Goal: Task Accomplishment & Management: Manage account settings

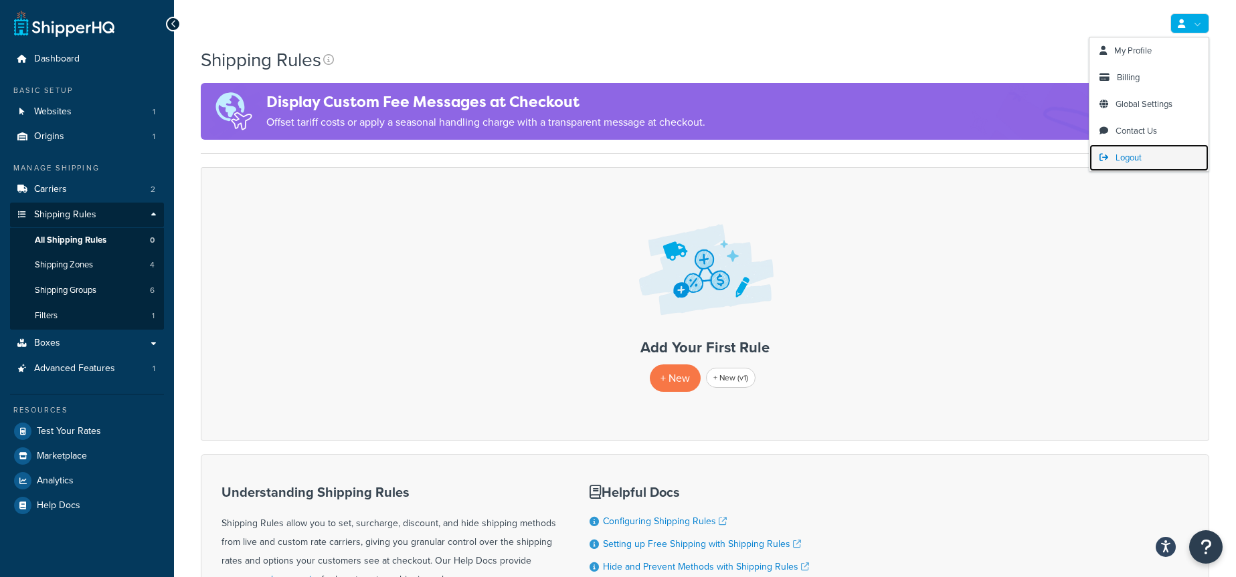
click at [1154, 152] on link "Logout" at bounding box center [1148, 158] width 119 height 27
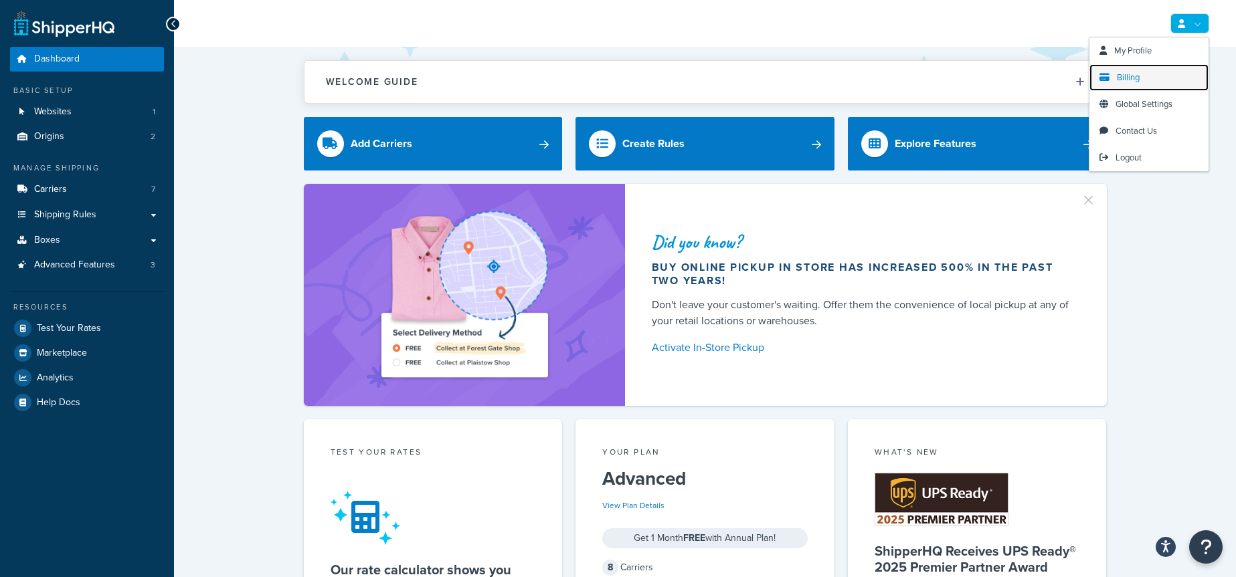
click at [1150, 76] on link "Billing" at bounding box center [1148, 77] width 119 height 27
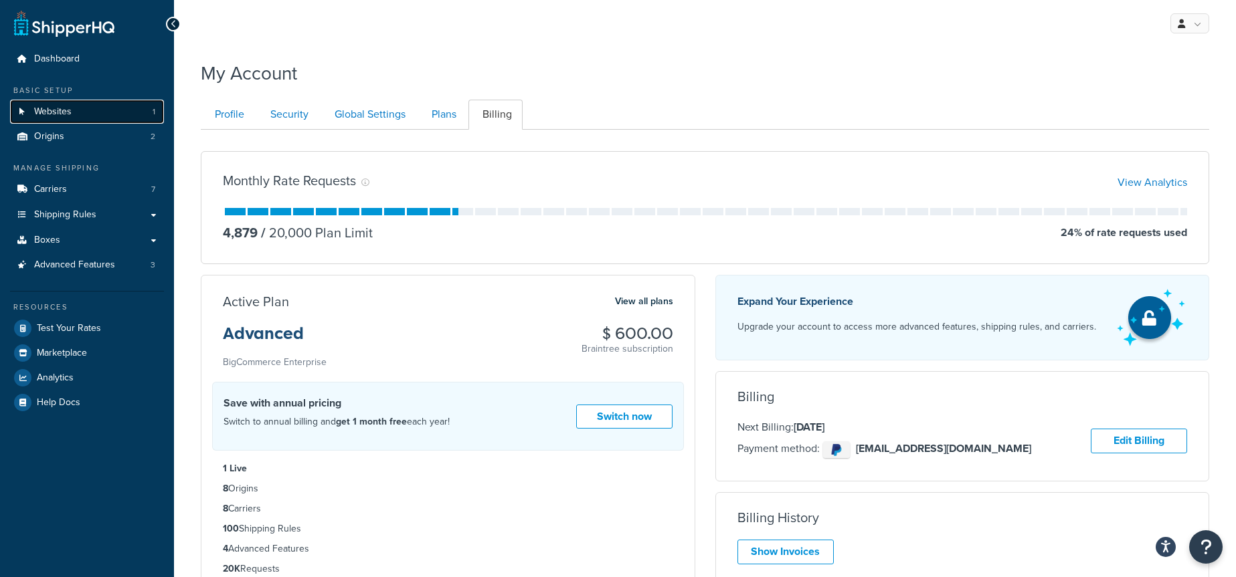
click at [107, 115] on link "Websites 1" at bounding box center [87, 112] width 154 height 25
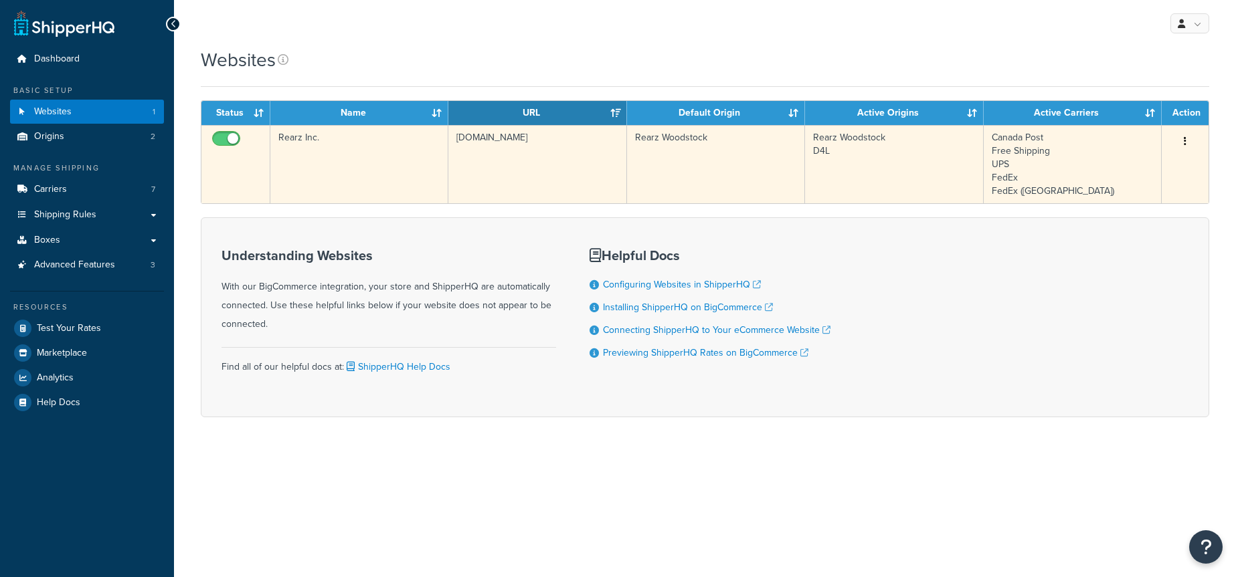
click at [357, 153] on td "Rearz Inc." at bounding box center [359, 164] width 178 height 78
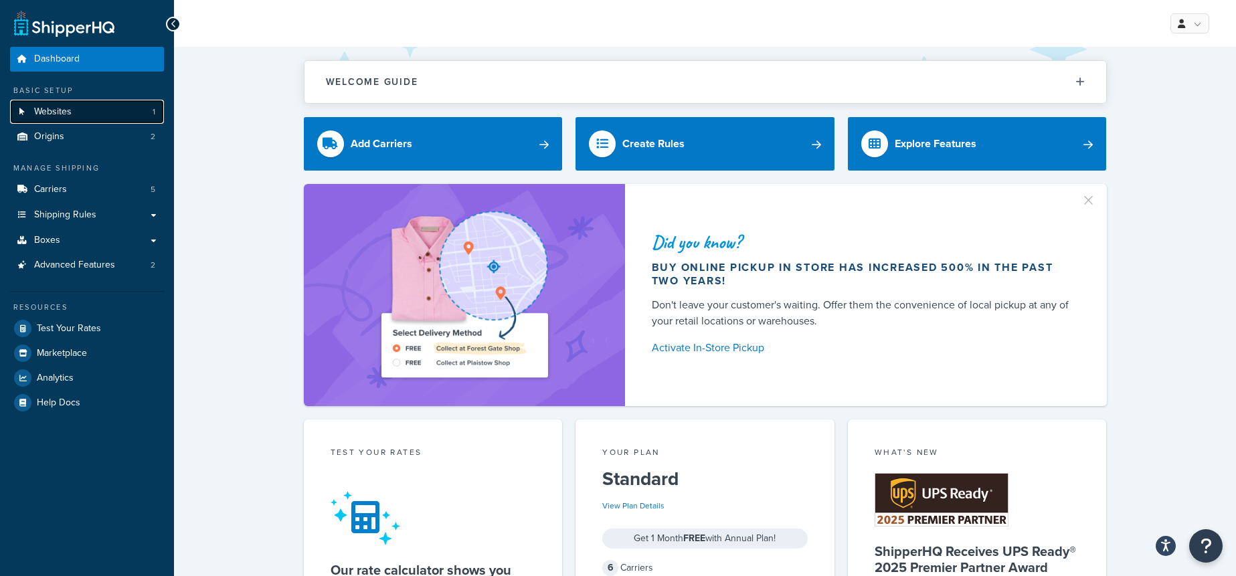
click at [72, 108] on link "Websites 1" at bounding box center [87, 112] width 154 height 25
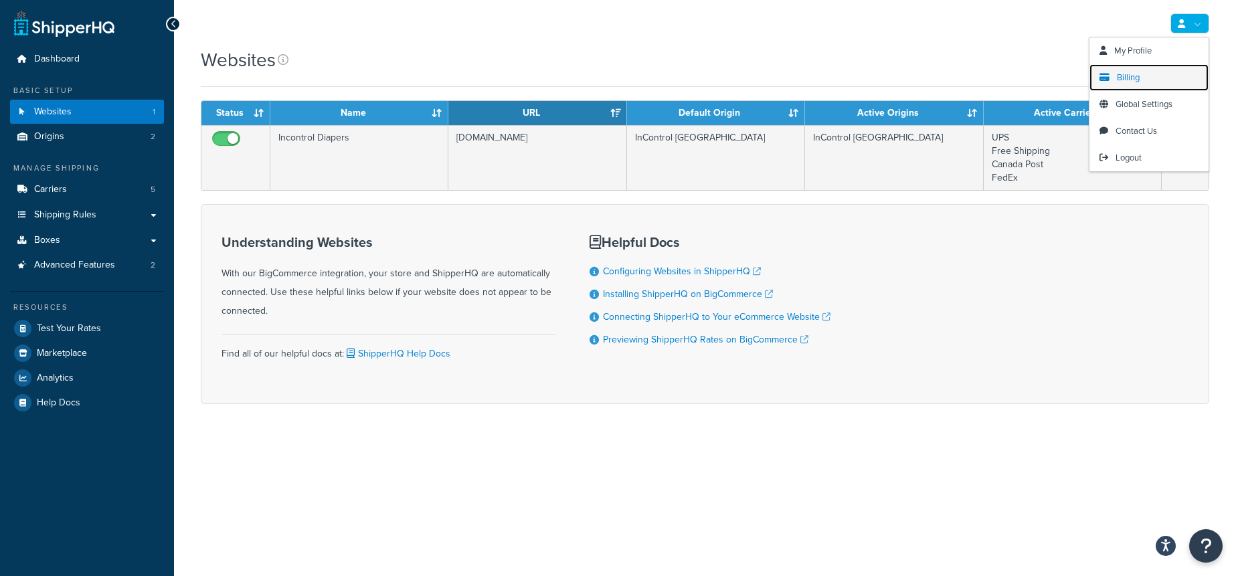
click at [1142, 80] on link "Billing" at bounding box center [1148, 77] width 119 height 27
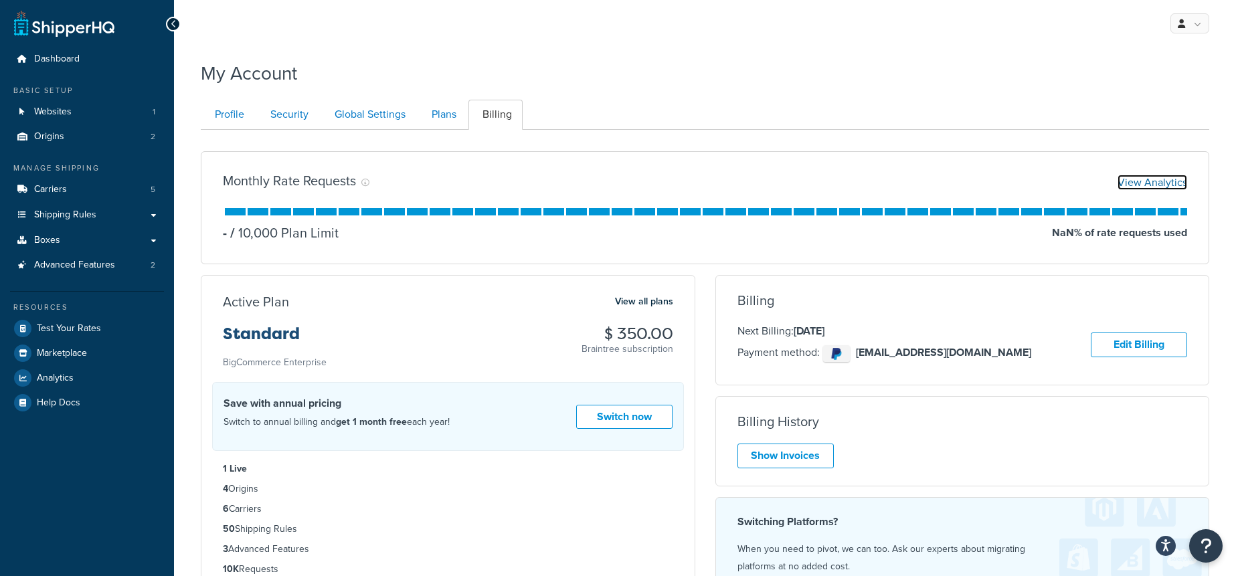
click at [1153, 178] on link "View Analytics" at bounding box center [1152, 182] width 70 height 15
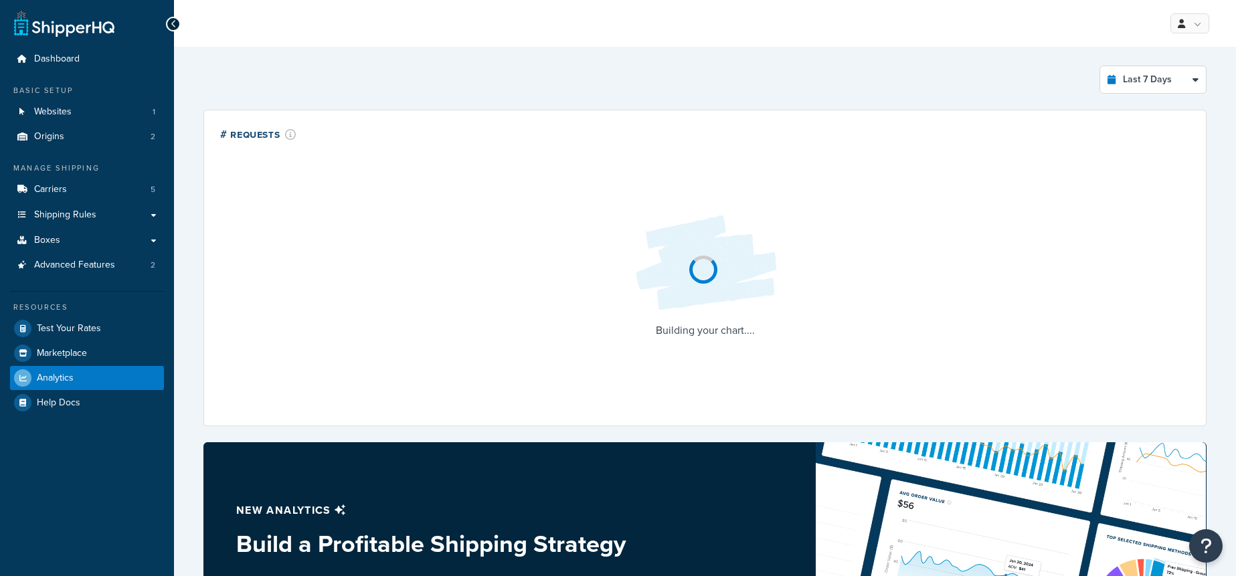
select select "last_7_days"
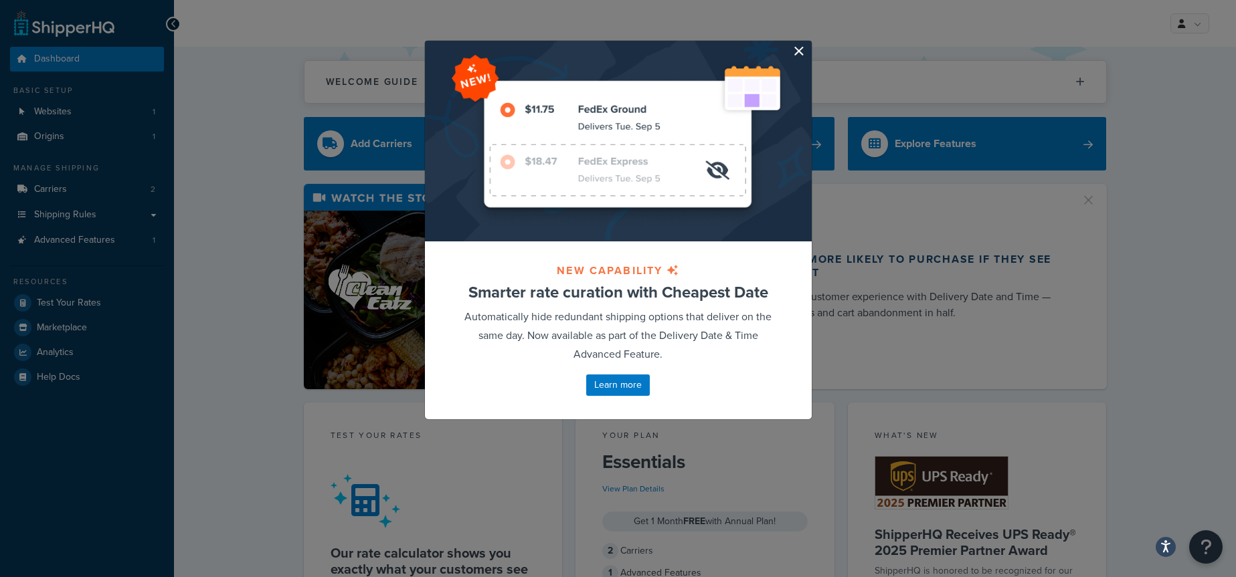
click at [808, 44] on button "button" at bounding box center [809, 42] width 3 height 3
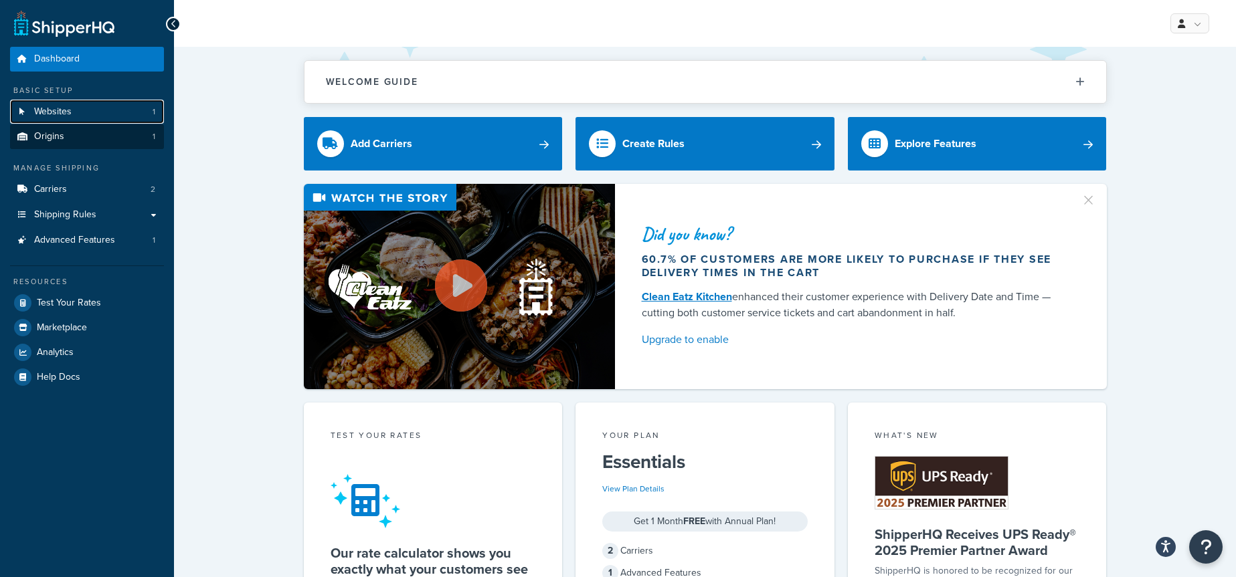
drag, startPoint x: 100, startPoint y: 111, endPoint x: 118, endPoint y: 124, distance: 23.0
click at [100, 111] on link "Websites 1" at bounding box center [87, 112] width 154 height 25
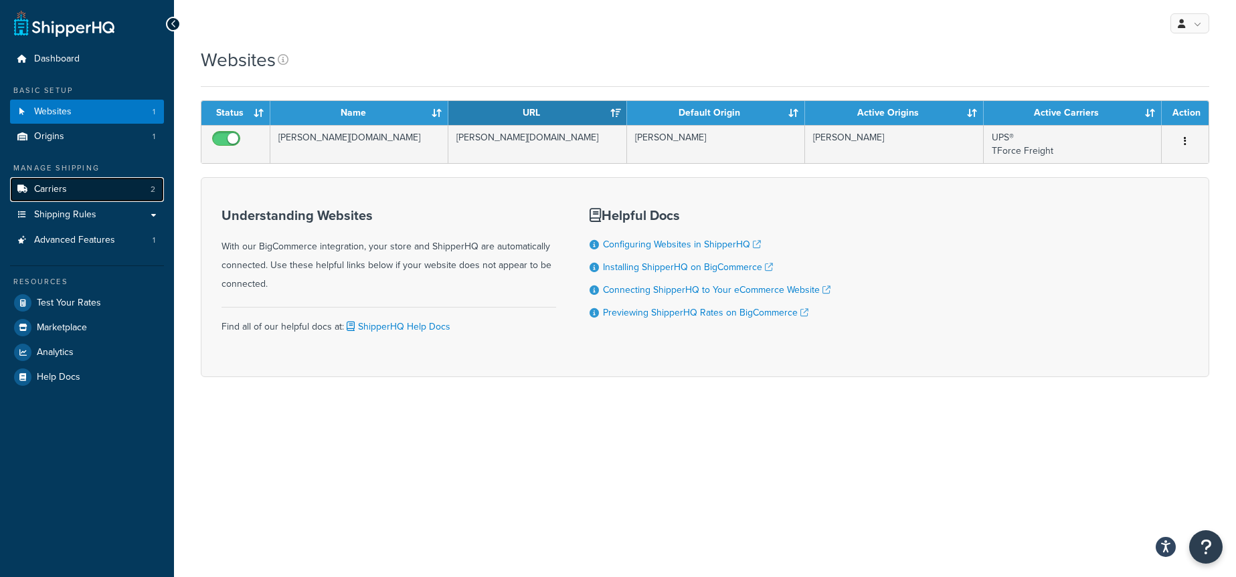
click at [101, 190] on link "Carriers 2" at bounding box center [87, 189] width 154 height 25
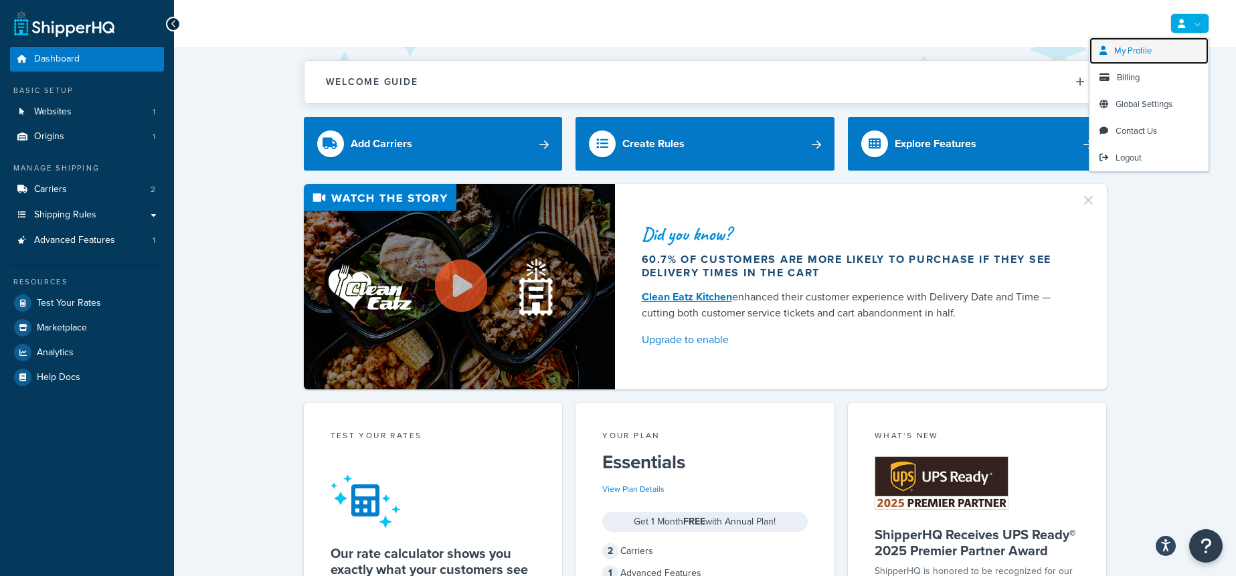
click at [1142, 51] on span "My Profile" at bounding box center [1132, 50] width 37 height 13
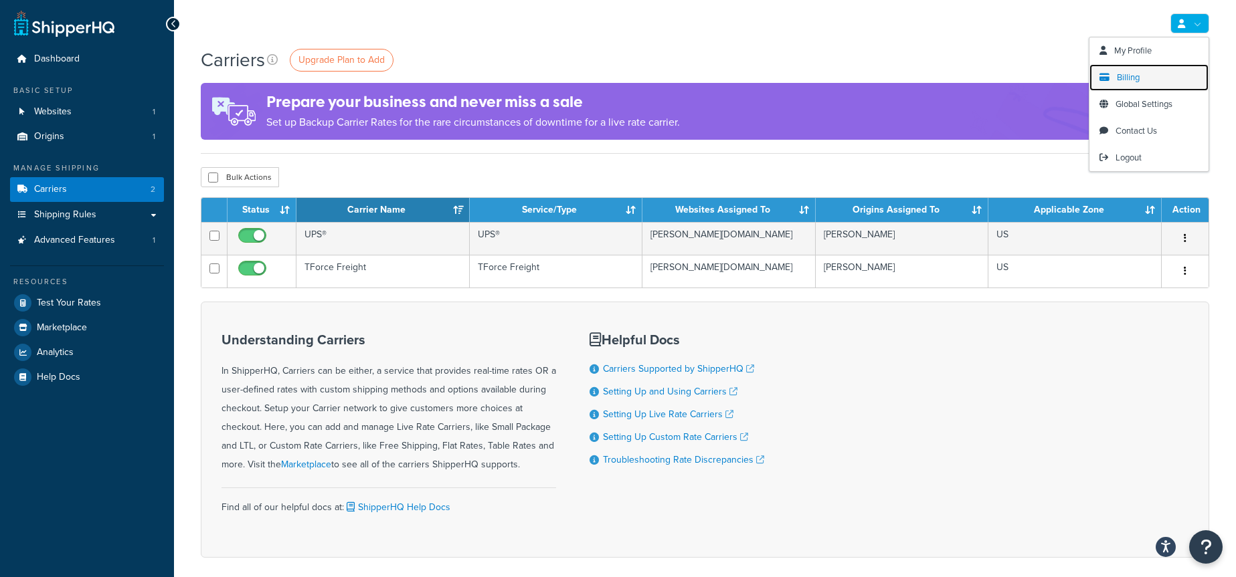
click at [1128, 71] on span "Billing" at bounding box center [1128, 77] width 23 height 13
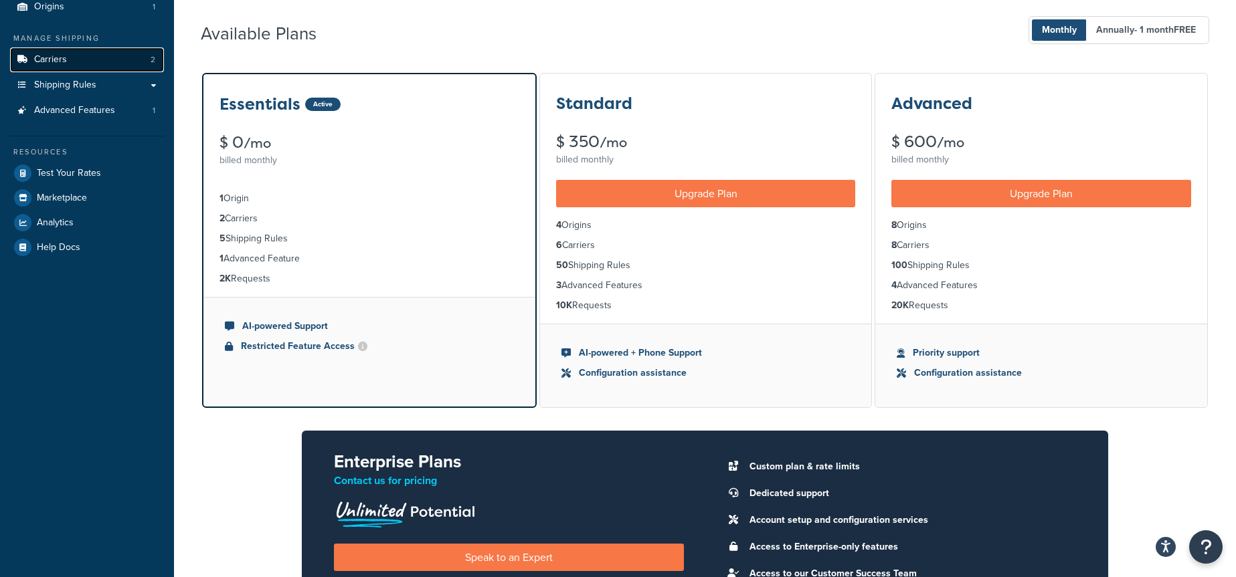
click at [85, 70] on link "Carriers 2" at bounding box center [87, 60] width 154 height 25
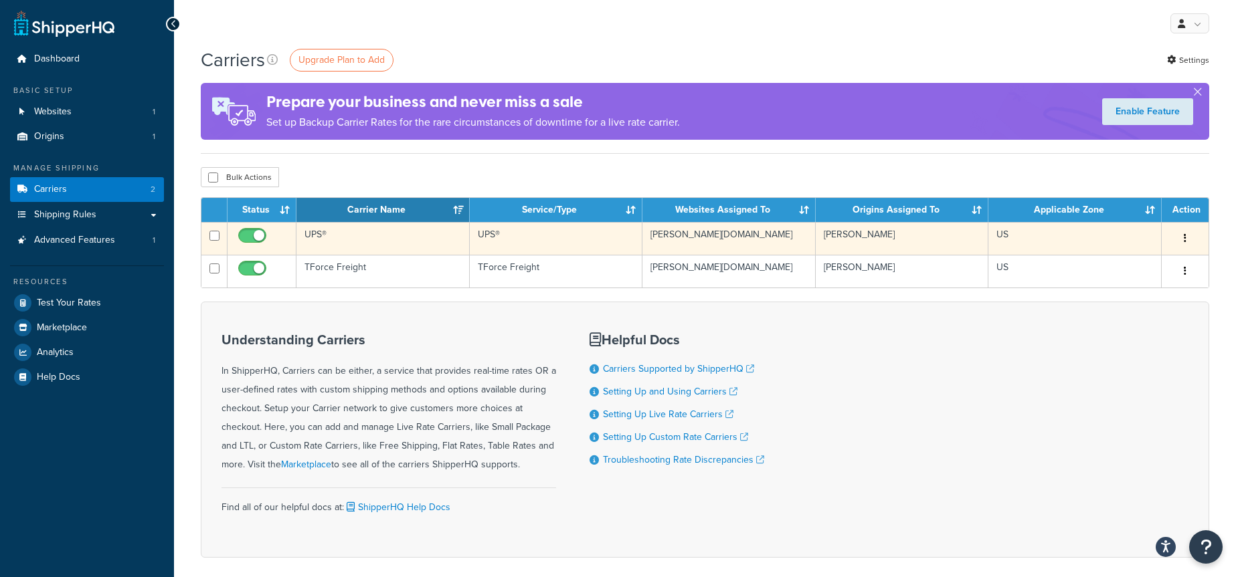
click at [438, 230] on td "UPS®" at bounding box center [382, 238] width 173 height 33
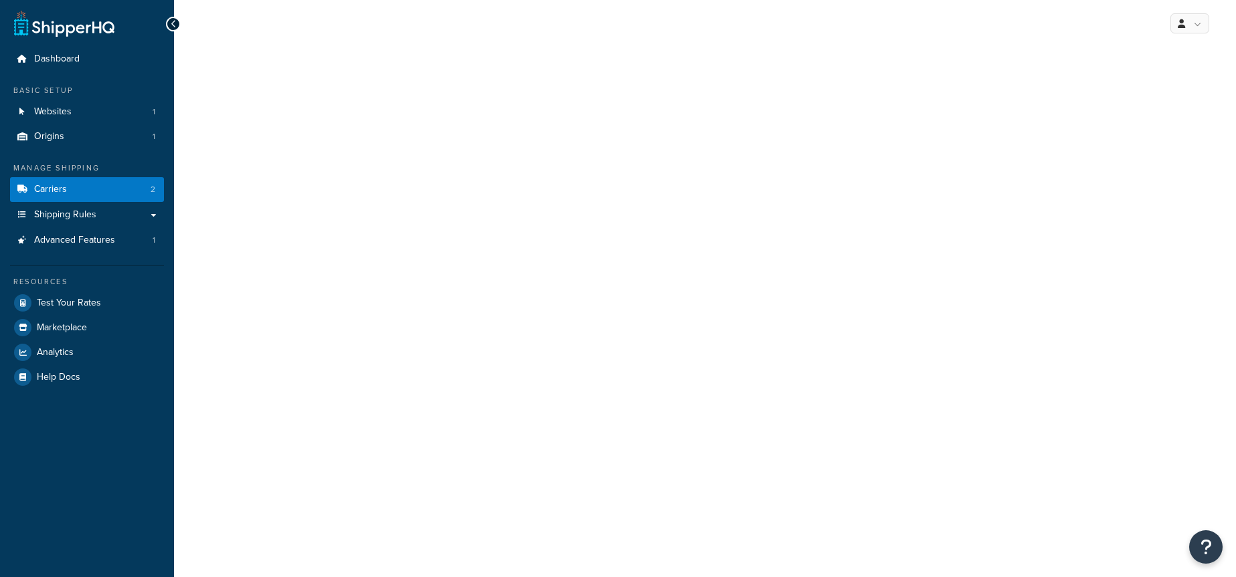
select select "ups"
select select "2"
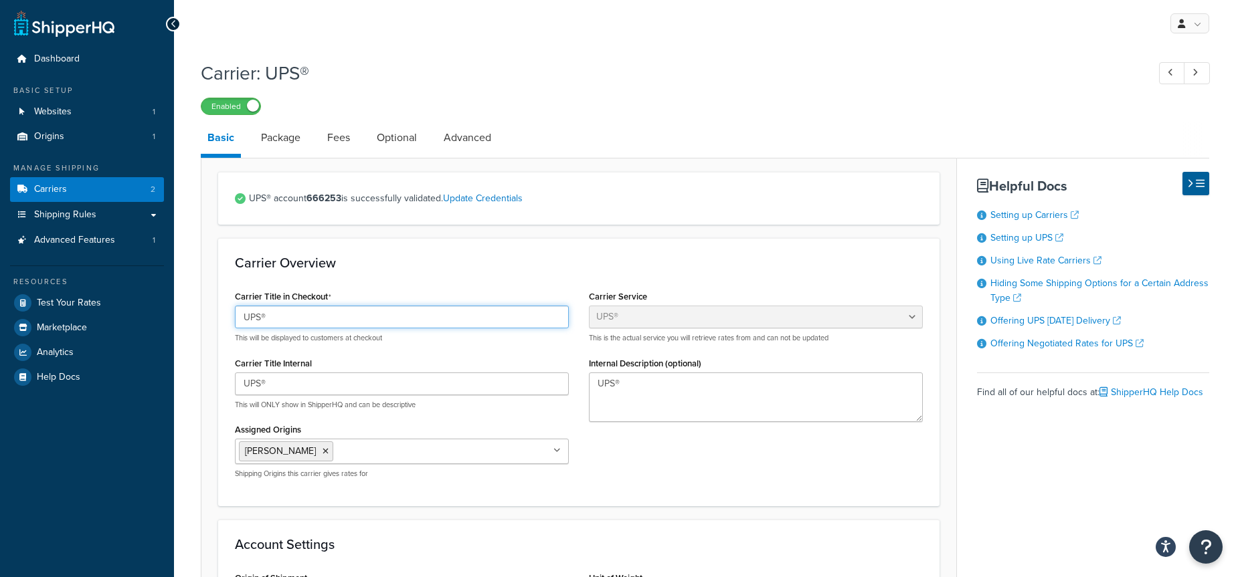
click at [373, 319] on input "UPS®" at bounding box center [402, 317] width 334 height 23
type input "UPS® (Please call [PHONE_NUMBER] if you'd like to pay with your own account)"
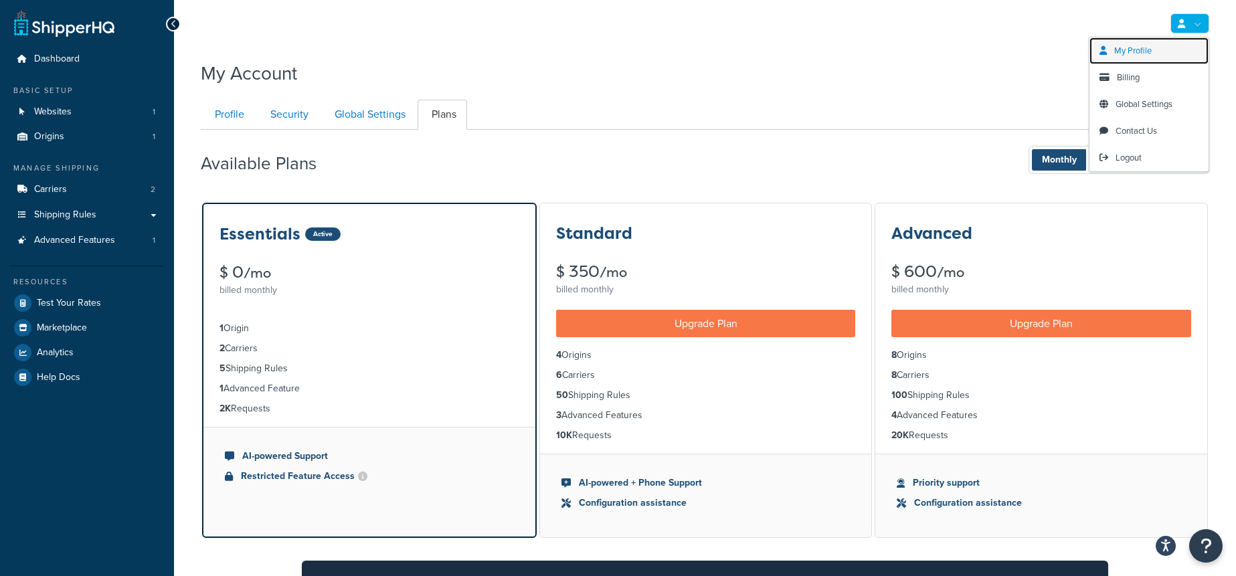
click at [1157, 46] on link "My Profile" at bounding box center [1148, 50] width 119 height 27
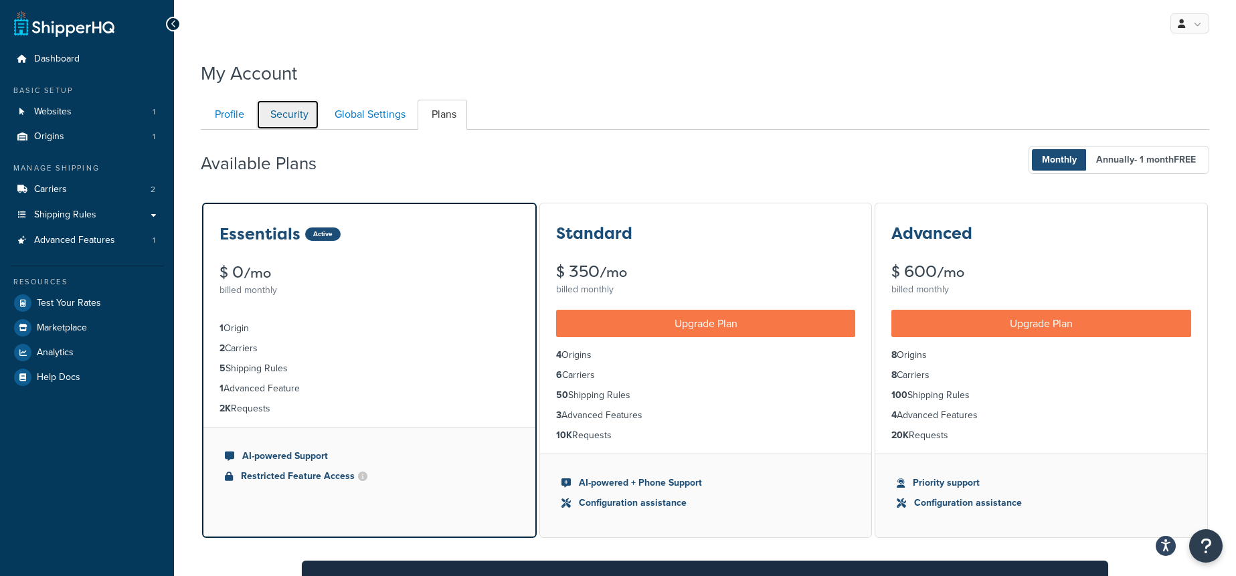
click at [257, 114] on link "Security" at bounding box center [287, 115] width 63 height 30
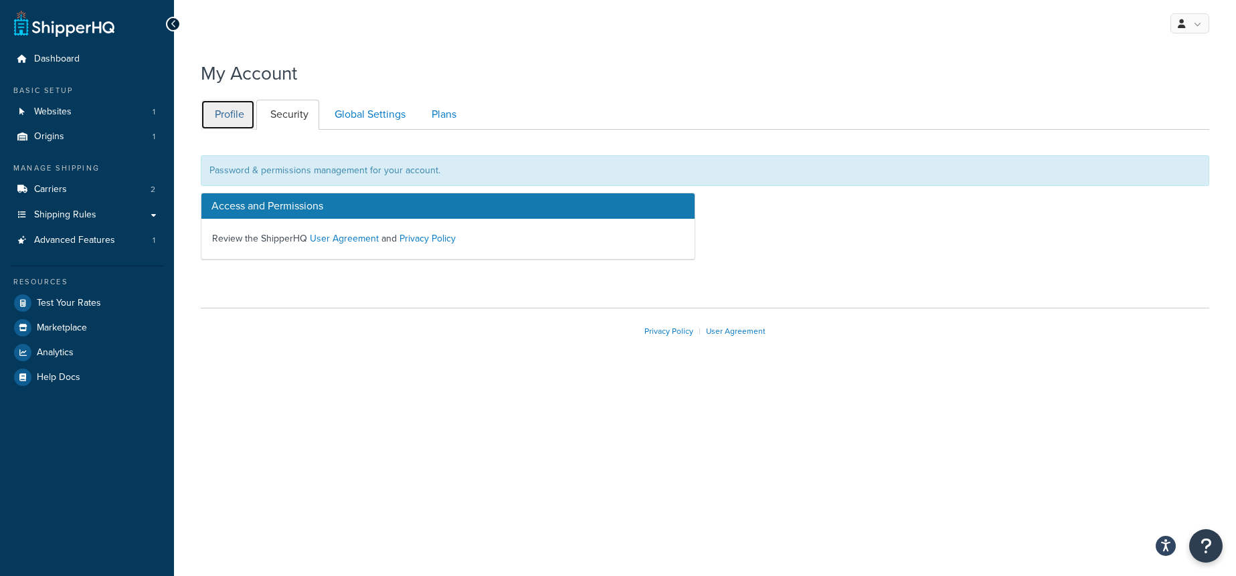
click at [236, 117] on link "Profile" at bounding box center [228, 115] width 54 height 30
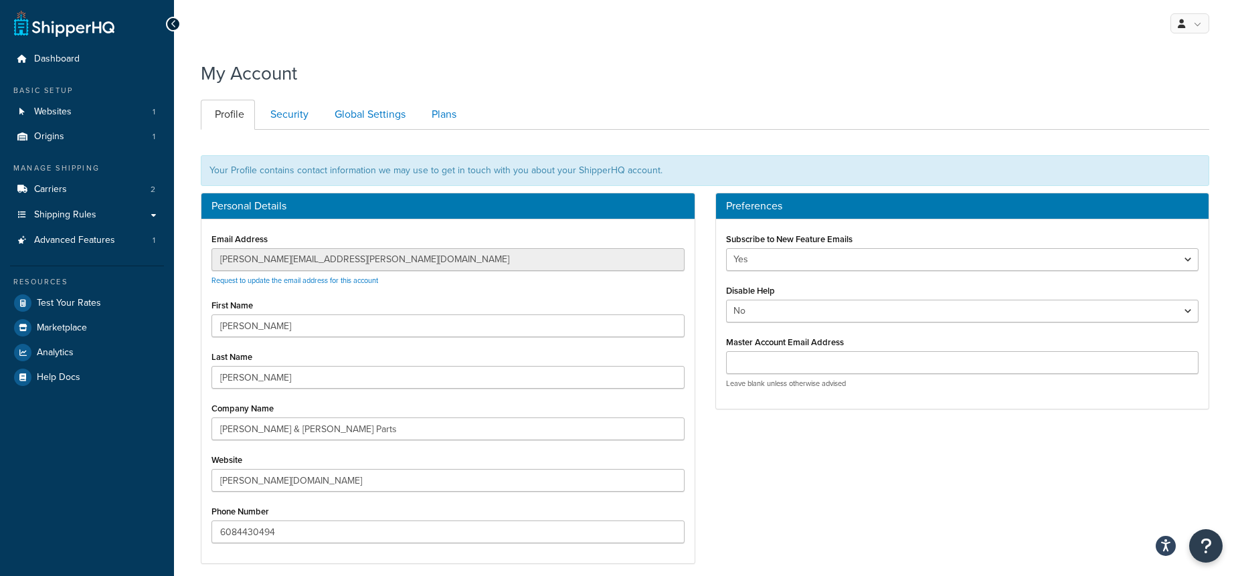
scroll to position [130, 0]
